Goal: Register for event/course

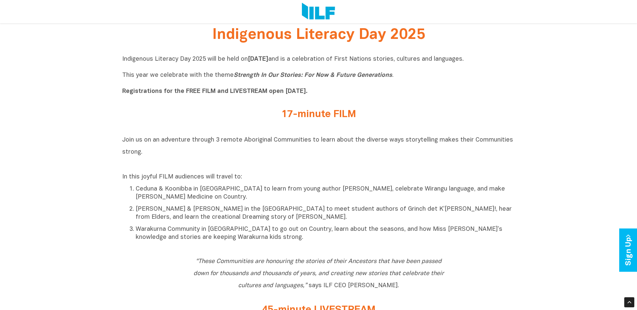
scroll to position [235, 0]
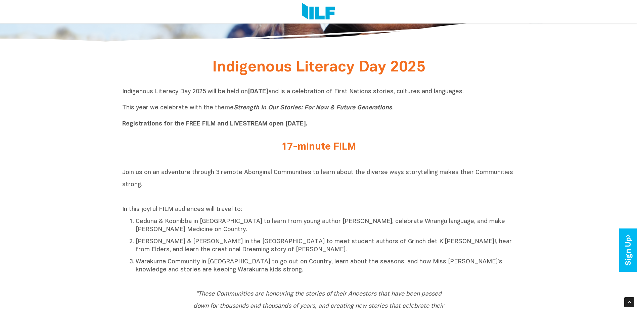
click at [297, 148] on h2 "17-minute FILM" at bounding box center [319, 147] width 252 height 11
click at [353, 148] on h2 "17-minute FILM" at bounding box center [319, 147] width 252 height 11
click at [351, 150] on h2 "17-minute FILM" at bounding box center [319, 147] width 252 height 11
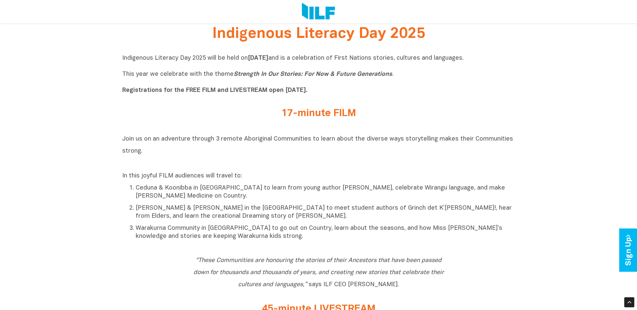
drag, startPoint x: 310, startPoint y: 109, endPoint x: 313, endPoint y: 120, distance: 11.6
click at [310, 109] on h2 "17-minute FILM" at bounding box center [319, 113] width 252 height 11
click at [315, 123] on div "17-minute FILM" at bounding box center [318, 115] width 393 height 24
click at [320, 116] on h2 "17-minute FILM" at bounding box center [319, 113] width 252 height 11
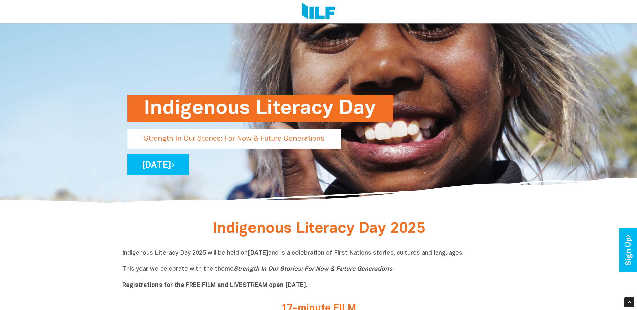
scroll to position [0, 0]
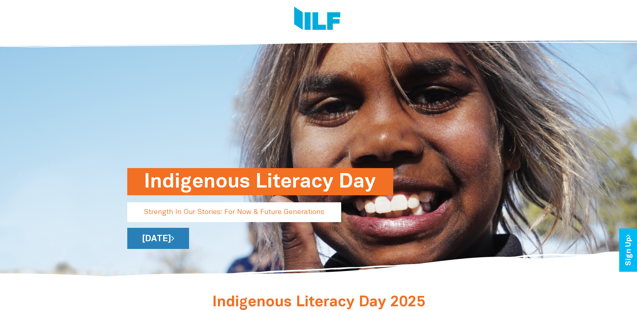
click at [189, 239] on link "[DATE]" at bounding box center [158, 238] width 62 height 21
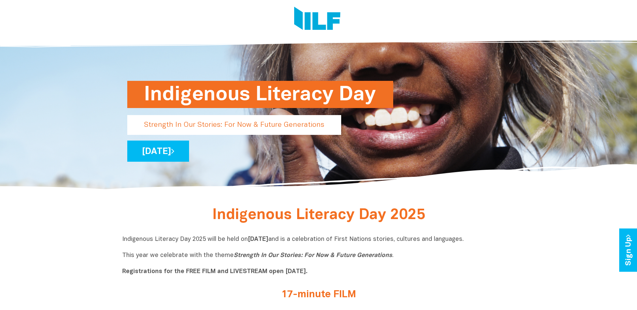
scroll to position [168, 0]
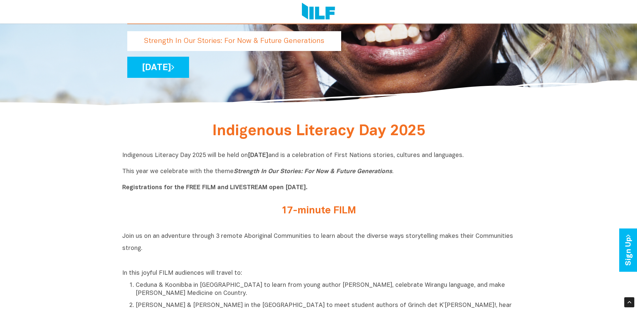
scroll to position [201, 0]
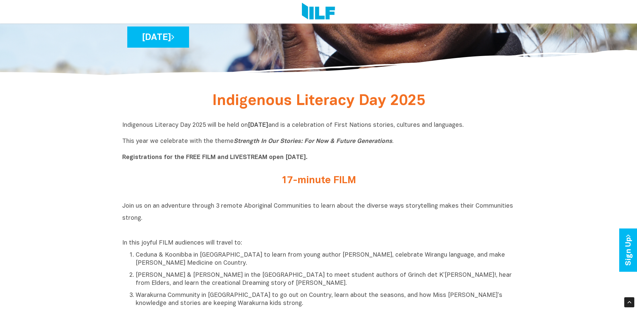
click at [296, 188] on div "17-minute FILM" at bounding box center [319, 182] width 262 height 14
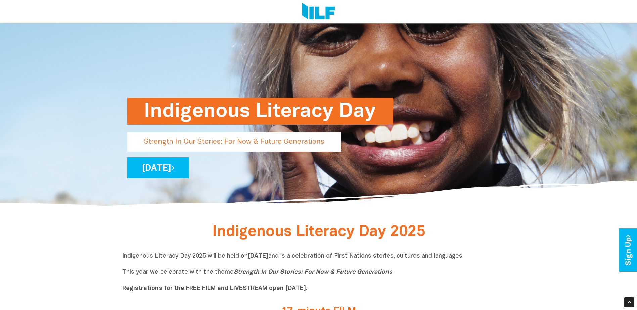
scroll to position [67, 0]
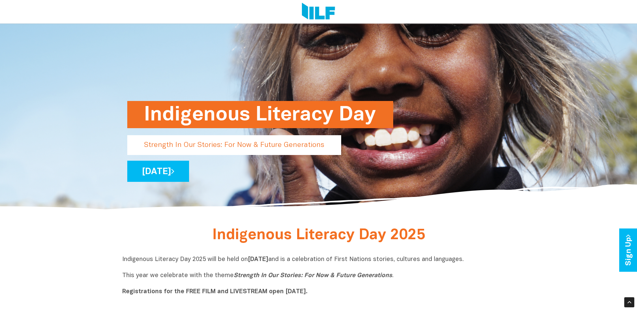
click at [193, 147] on p "Strength In Our Stories: For Now & Future Generations" at bounding box center [234, 145] width 214 height 20
click at [267, 106] on h1 "Indigenous Literacy Day" at bounding box center [260, 114] width 232 height 27
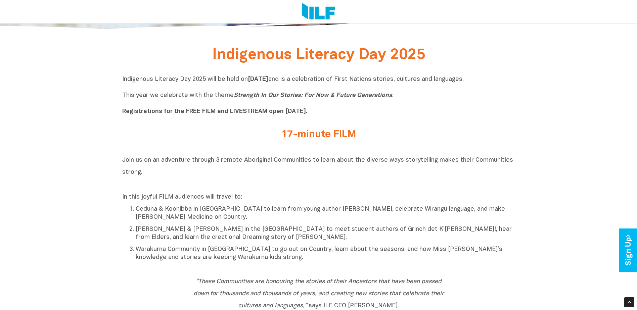
scroll to position [268, 0]
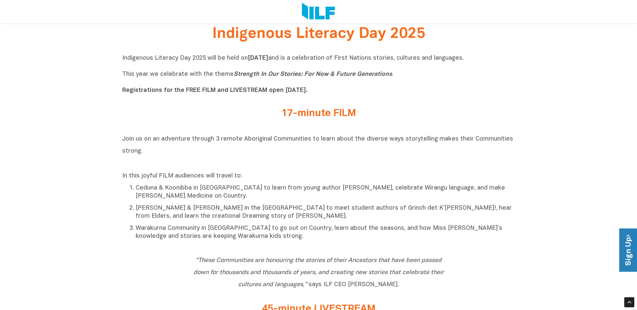
click at [625, 238] on link "Sign Up" at bounding box center [628, 250] width 19 height 43
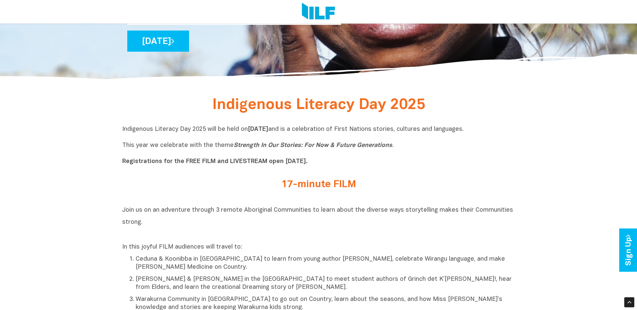
scroll to position [268, 0]
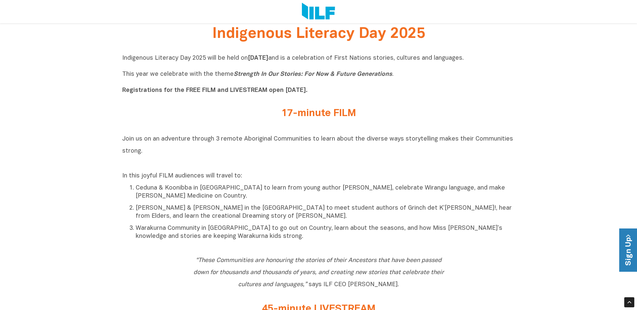
click at [620, 252] on link "Sign Up" at bounding box center [628, 250] width 19 height 43
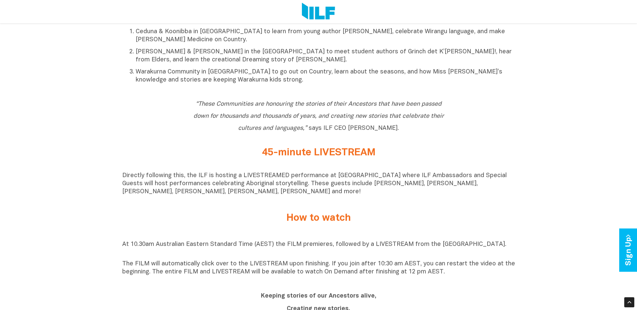
scroll to position [470, 0]
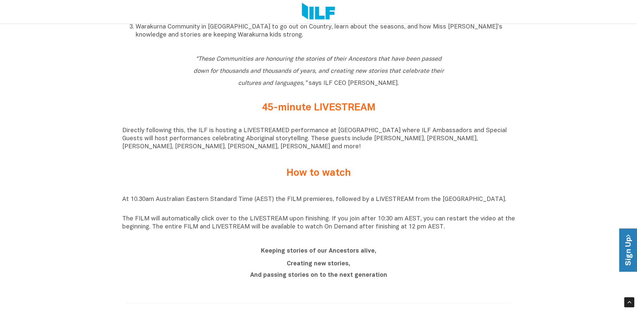
click at [632, 250] on link "Sign Up" at bounding box center [628, 250] width 19 height 43
